Goal: Task Accomplishment & Management: Use online tool/utility

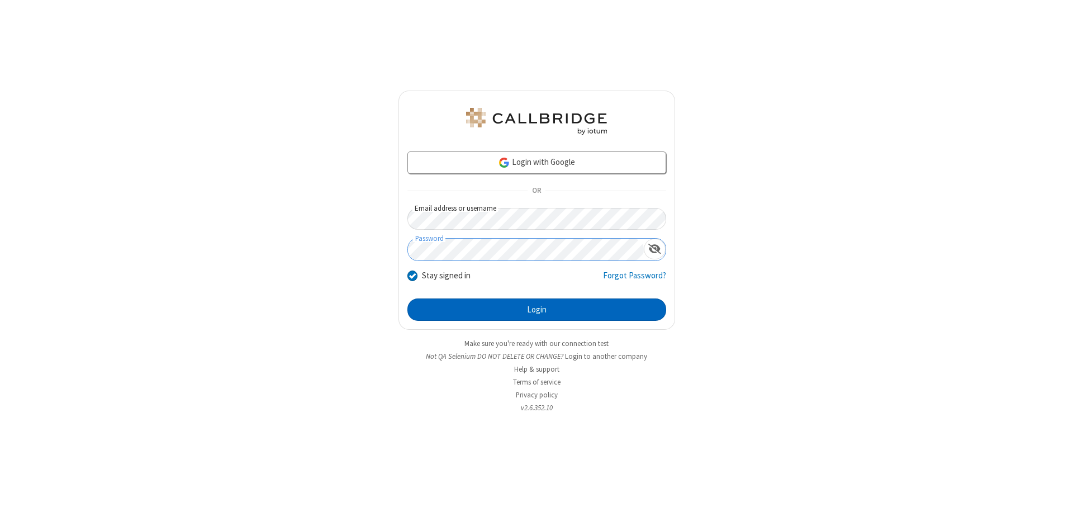
click at [536, 309] on button "Login" at bounding box center [536, 309] width 259 height 22
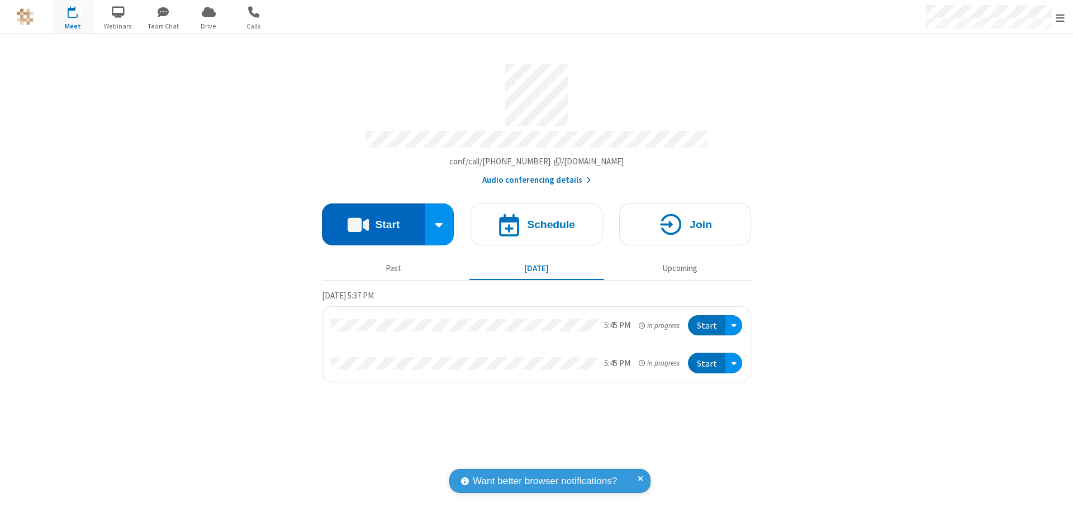
click at [373, 219] on button "Start" at bounding box center [373, 224] width 103 height 42
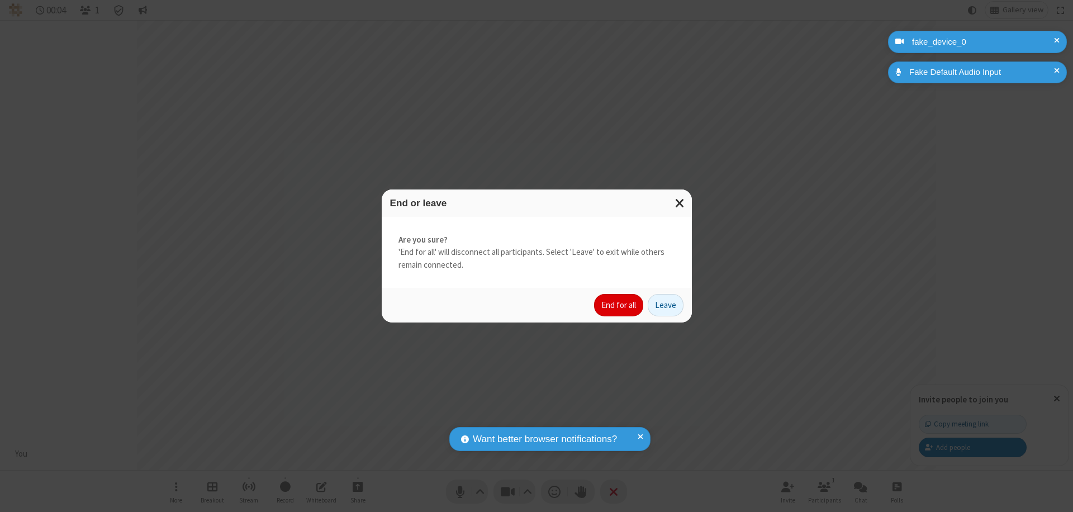
click at [619, 305] on button "End for all" at bounding box center [618, 305] width 49 height 22
